Goal: Check status: Check status

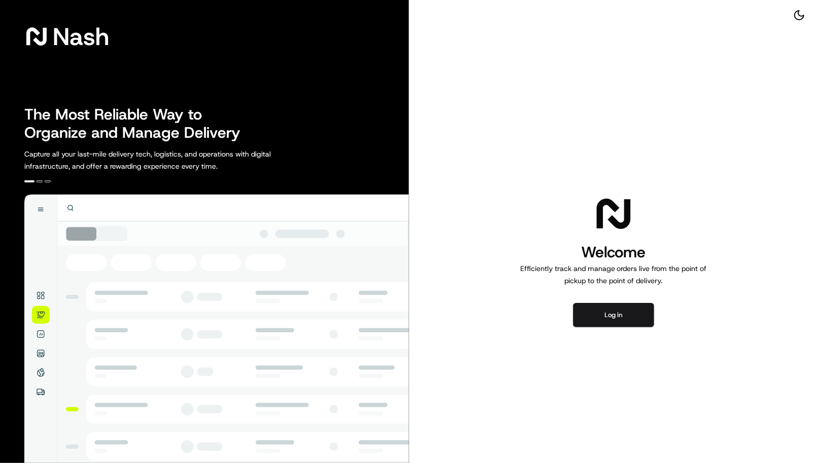
click at [609, 293] on div "Welcome Efficiently track and manage orders live from the point of pickup to th…" at bounding box center [613, 260] width 409 height 521
click at [609, 322] on button "Log in" at bounding box center [613, 315] width 81 height 24
